Goal: Task Accomplishment & Management: Use online tool/utility

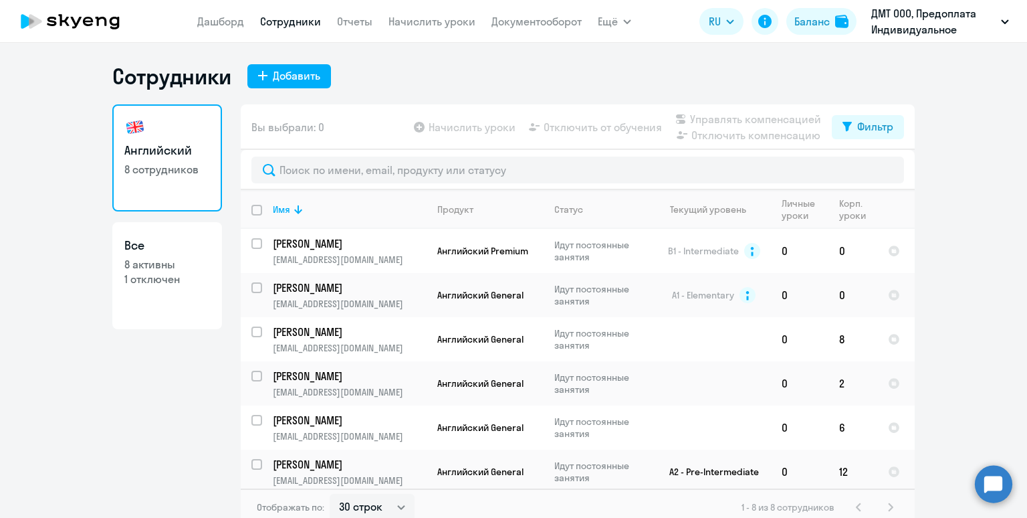
click at [451, 23] on link "Начислить уроки" at bounding box center [432, 21] width 87 height 13
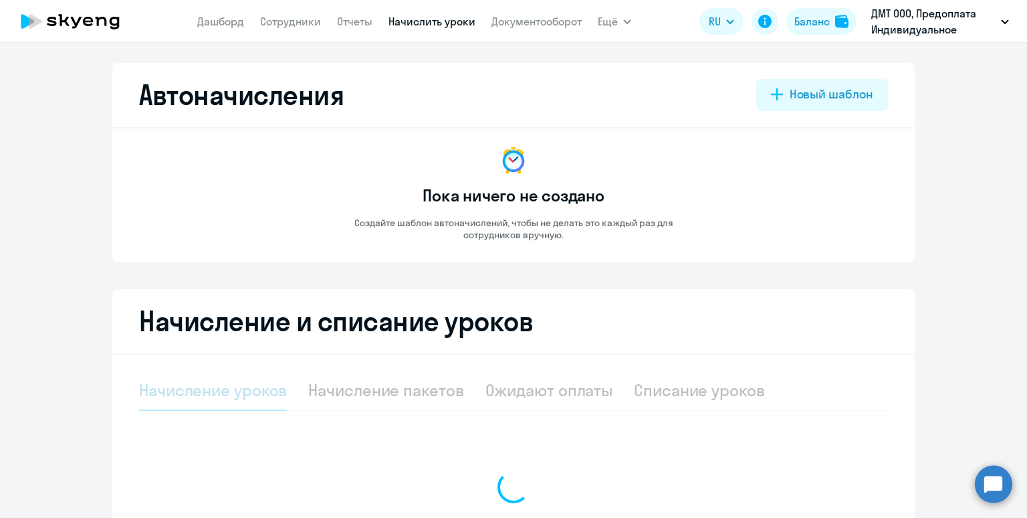
select select "10"
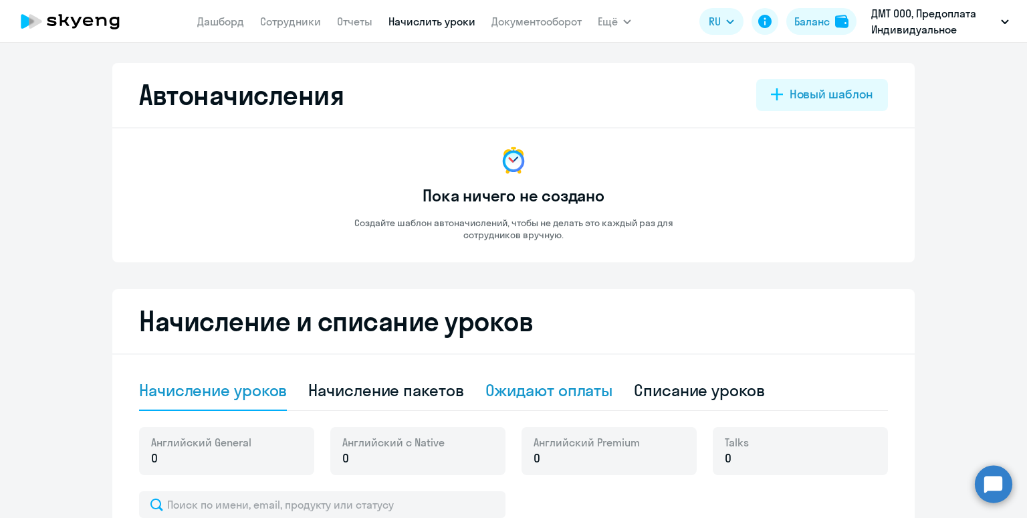
click at [565, 372] on div "Ожидают оплаты" at bounding box center [550, 391] width 128 height 40
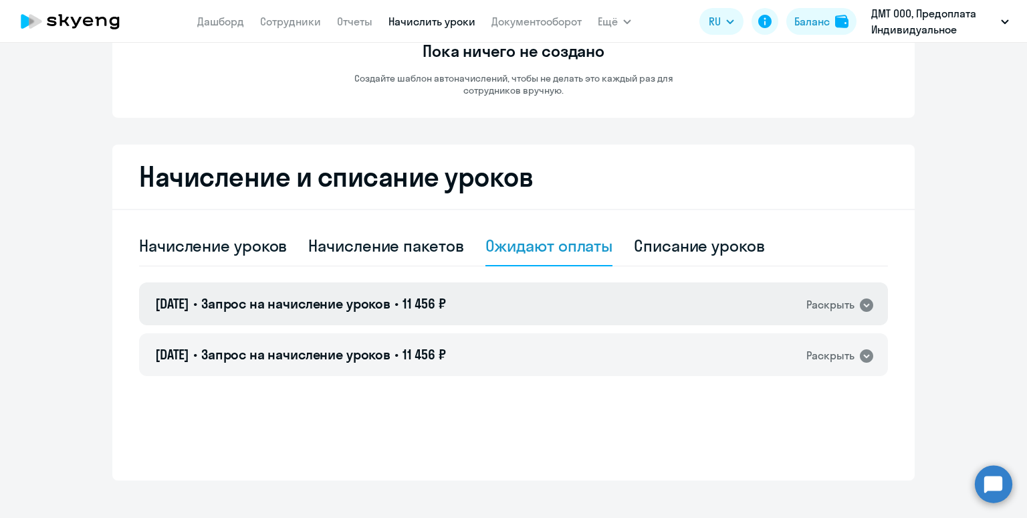
scroll to position [146, 0]
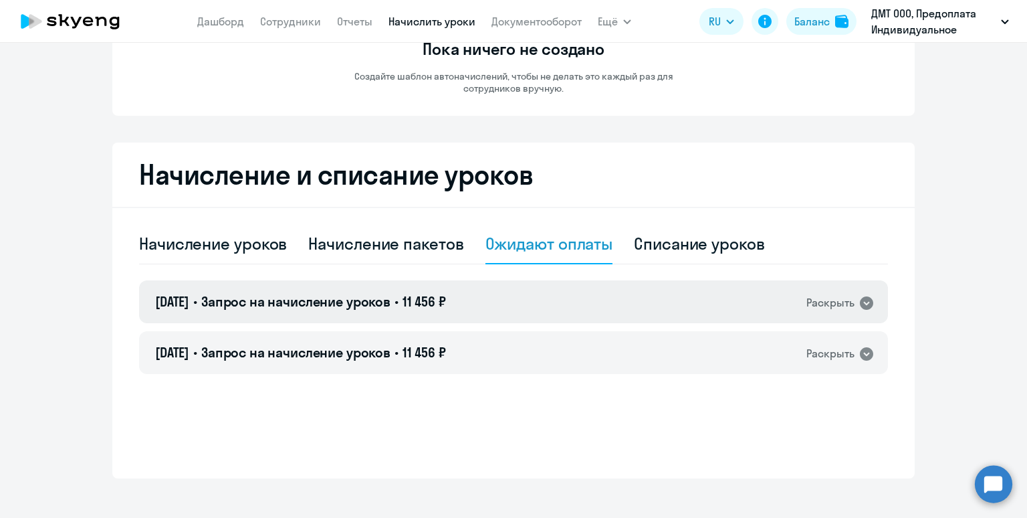
click at [545, 294] on div "[DATE] • Запрос на начисление уроков • 11 456 ₽ Раскрыть" at bounding box center [513, 301] width 749 height 43
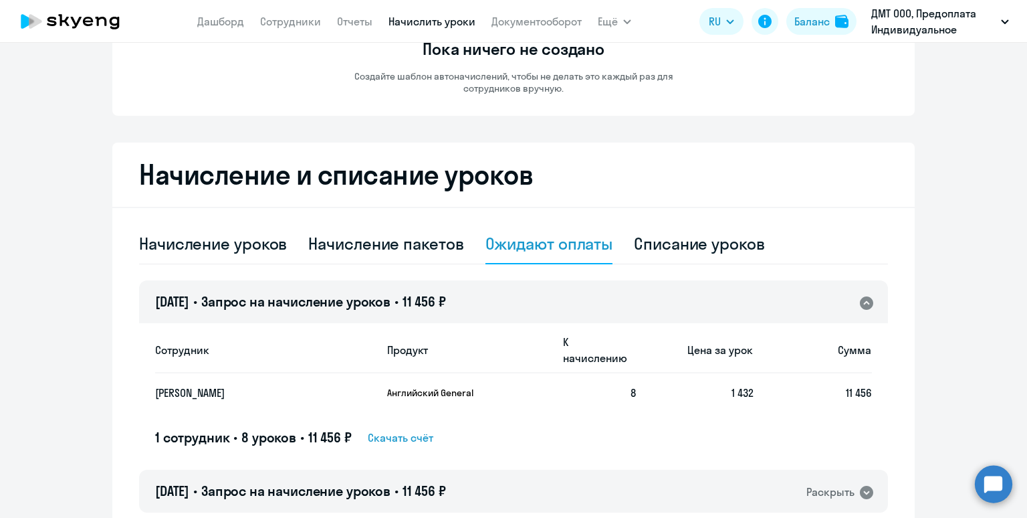
click at [545, 294] on div "[DATE] • Запрос на начисление уроков • 11 456 ₽ Раскрыть" at bounding box center [513, 301] width 749 height 43
